Goal: Use online tool/utility

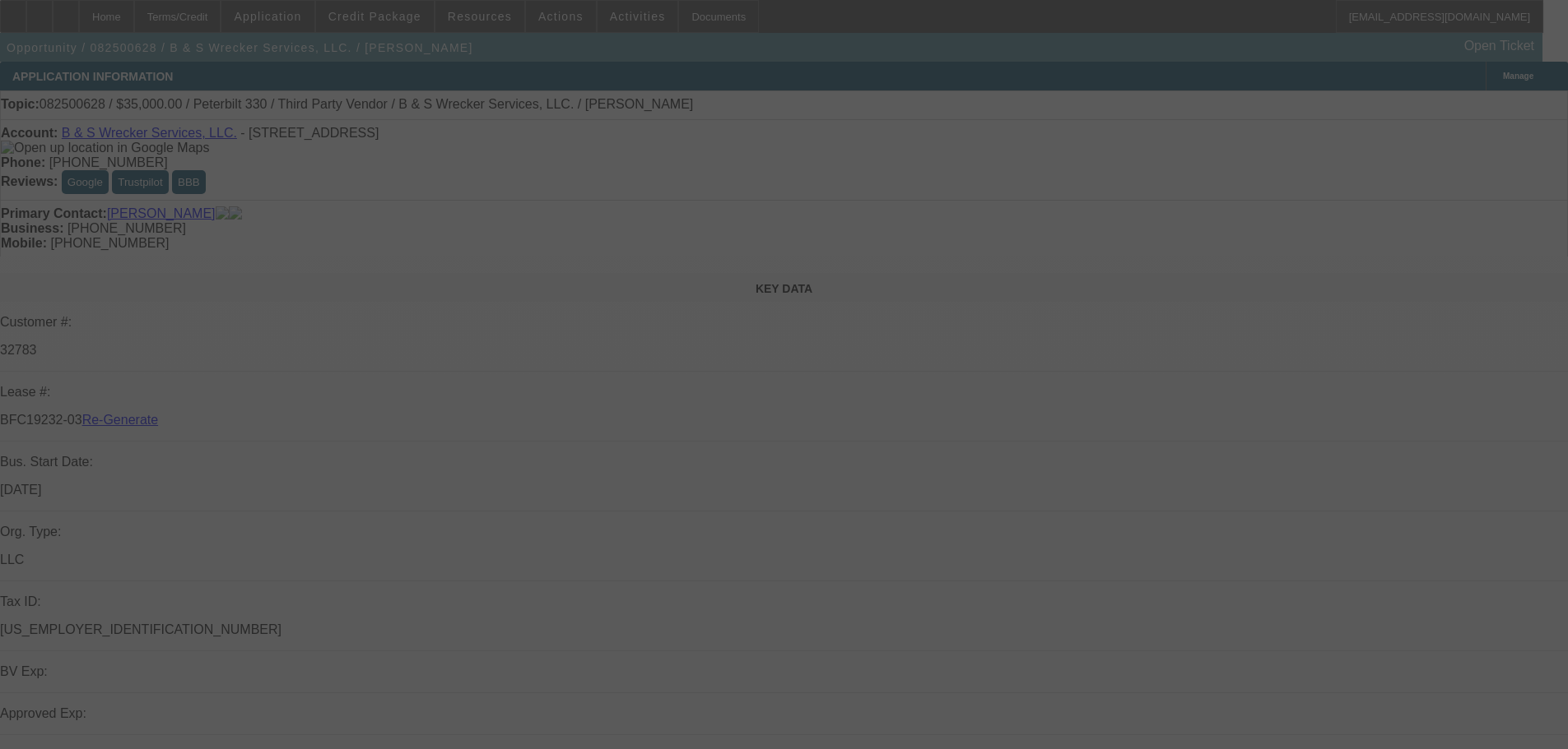
select select "3"
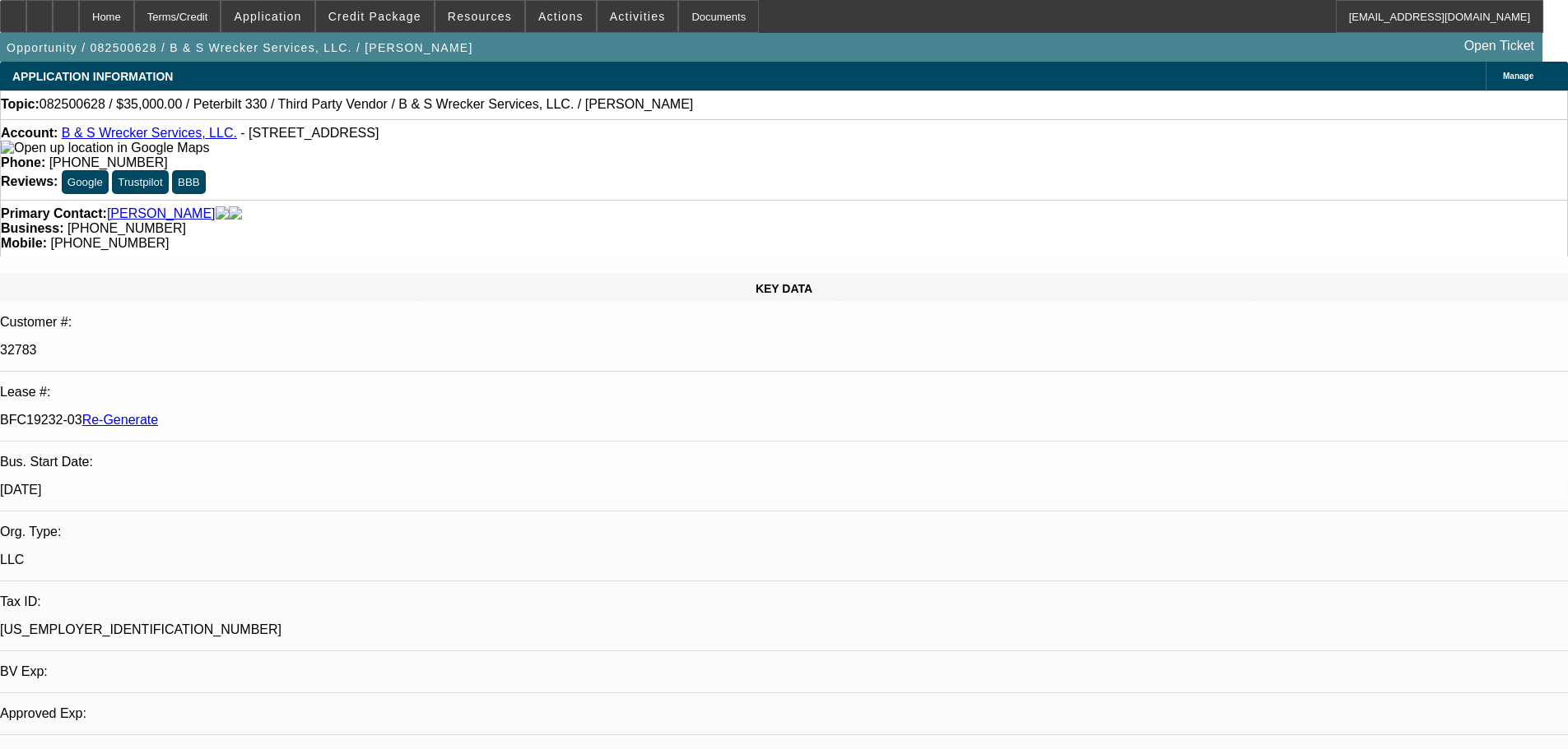
select select "0"
select select "1"
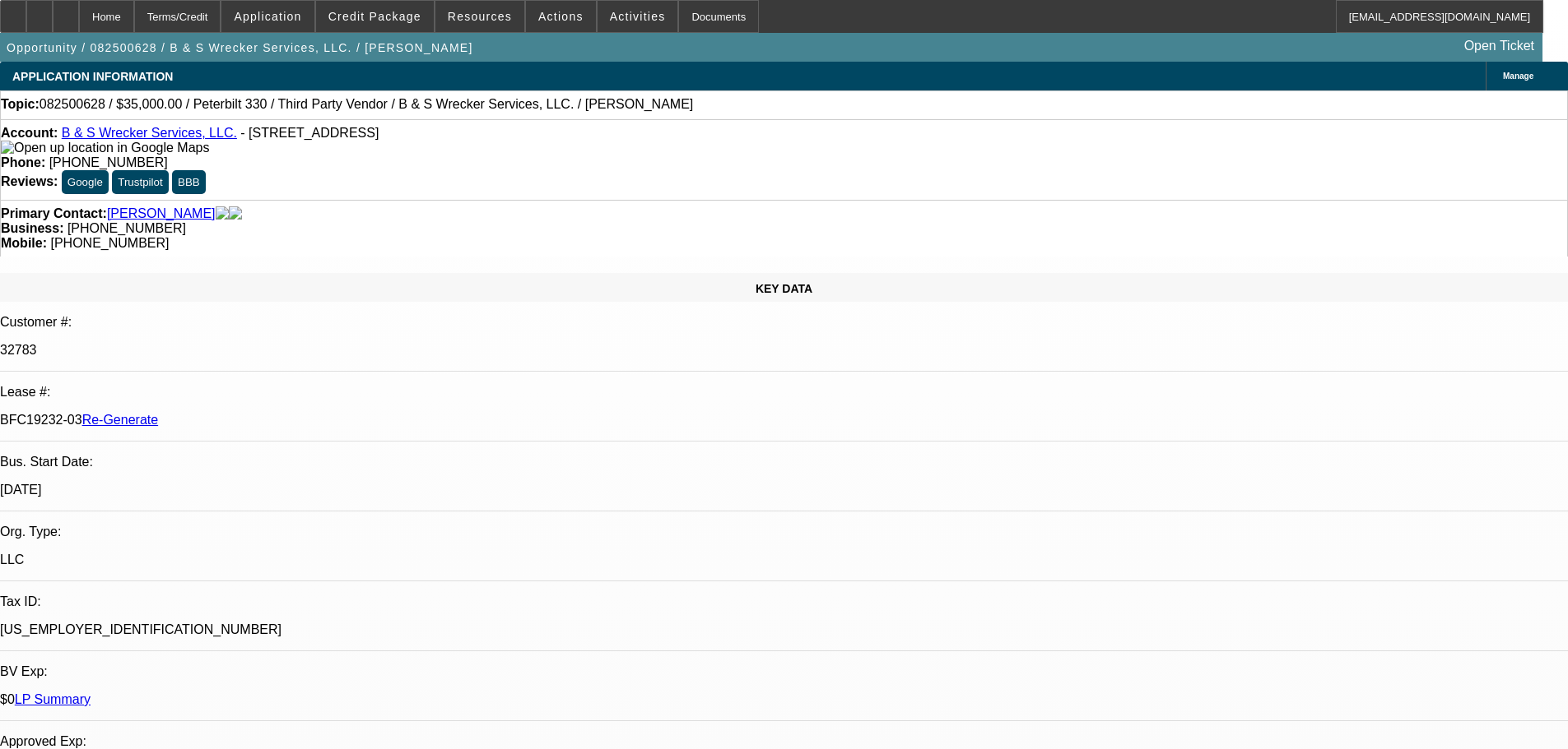
select select "6"
click at [617, 9] on span at bounding box center [637, 16] width 80 height 40
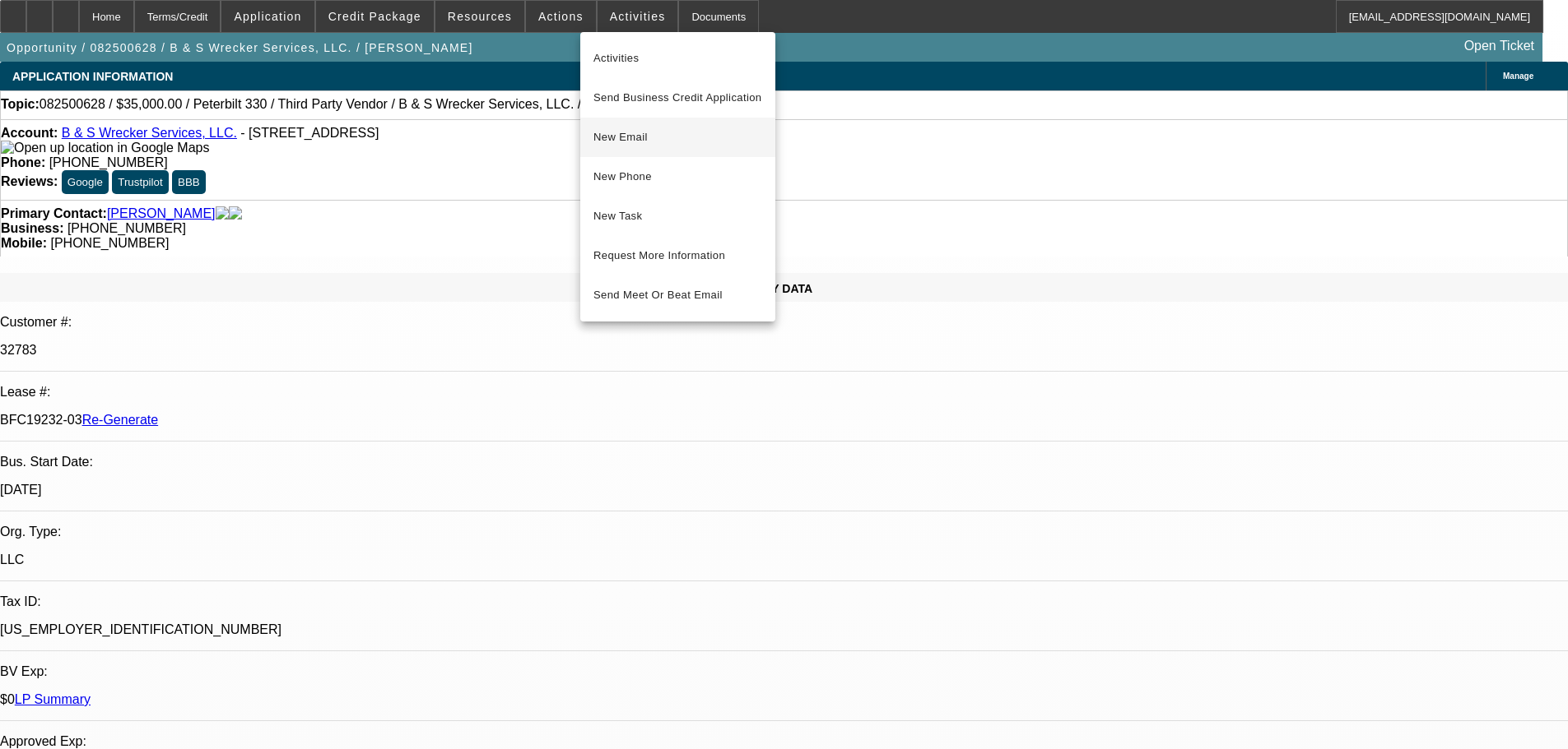
click at [646, 131] on span "New Email" at bounding box center [678, 137] width 169 height 20
